Goal: Task Accomplishment & Management: Manage account settings

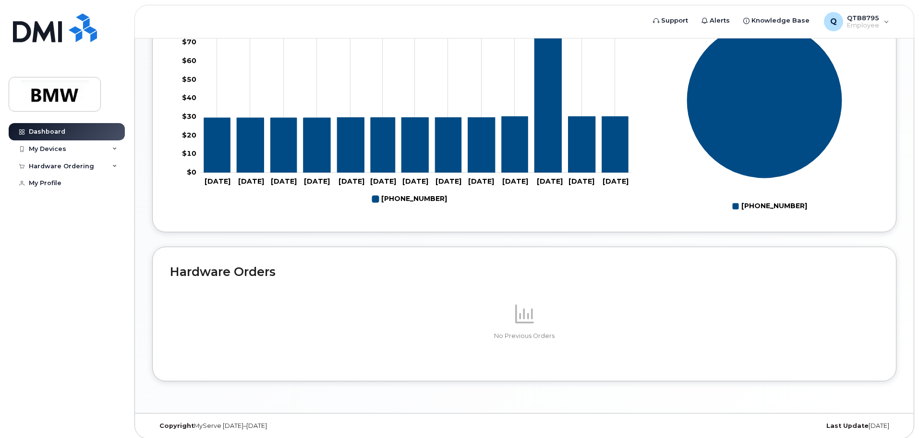
scroll to position [431, 0]
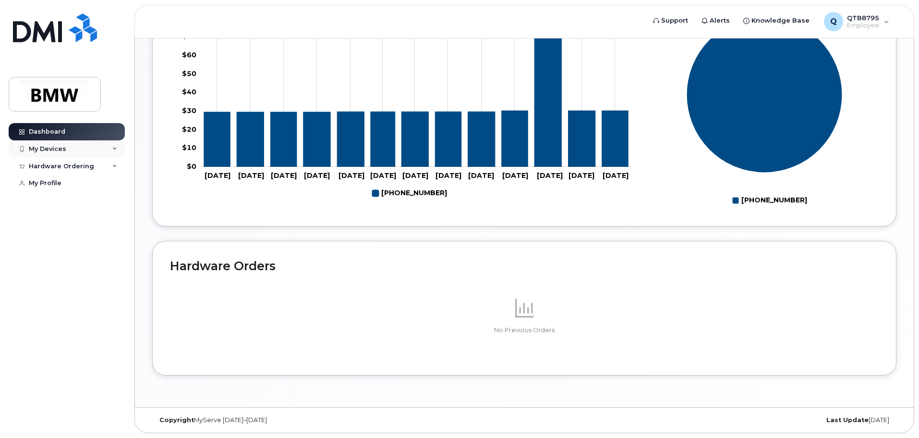
click at [57, 152] on div "My Devices" at bounding box center [47, 149] width 37 height 8
click at [116, 150] on icon at bounding box center [114, 149] width 5 height 5
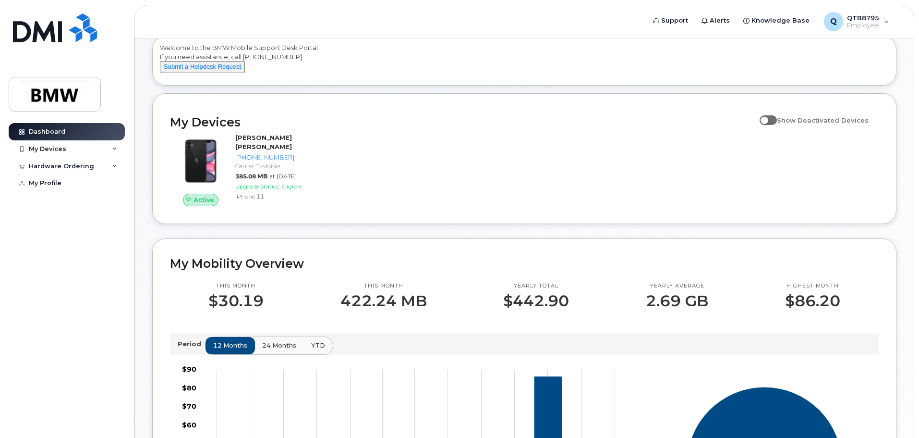
scroll to position [0, 0]
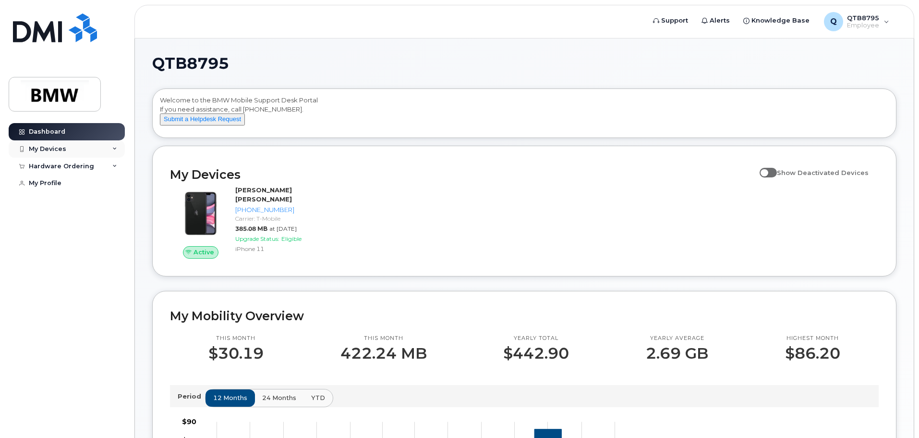
click at [49, 149] on div "My Devices" at bounding box center [47, 149] width 37 height 8
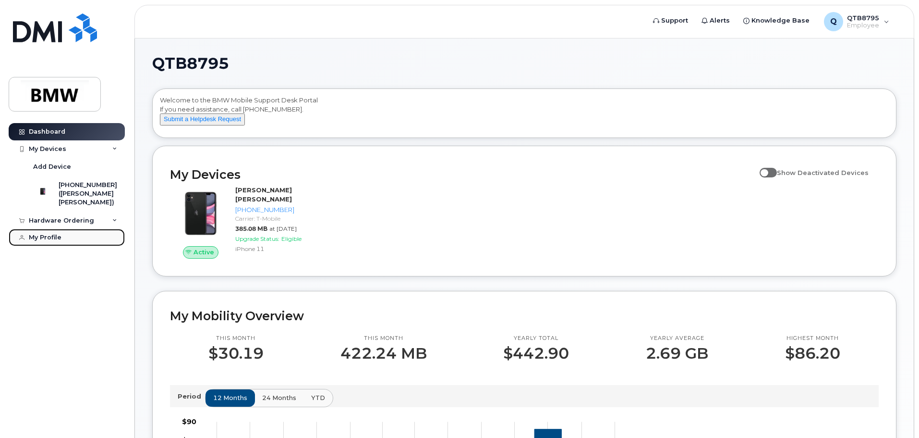
click at [39, 241] on div "My Profile" at bounding box center [45, 237] width 33 height 8
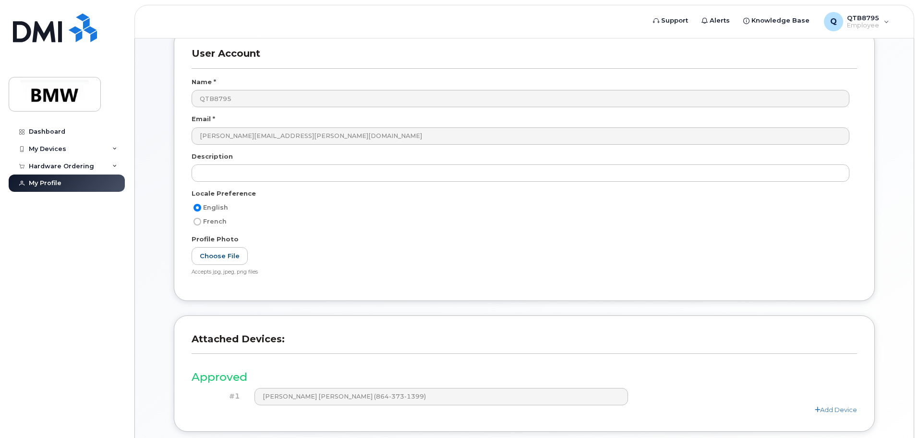
scroll to position [133, 0]
